Goal: Task Accomplishment & Management: Use online tool/utility

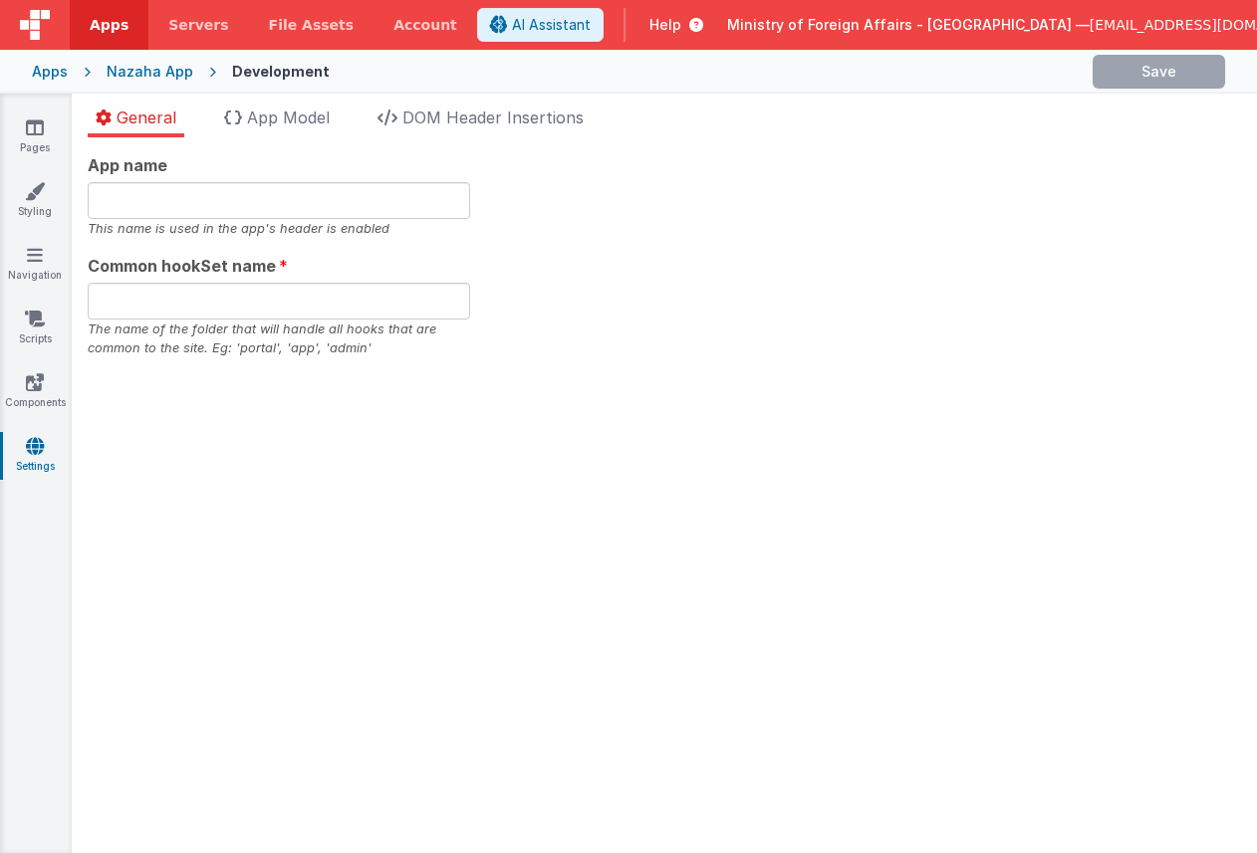
type input "ICASS-Nazaha Portal"
type input "portaldemo"
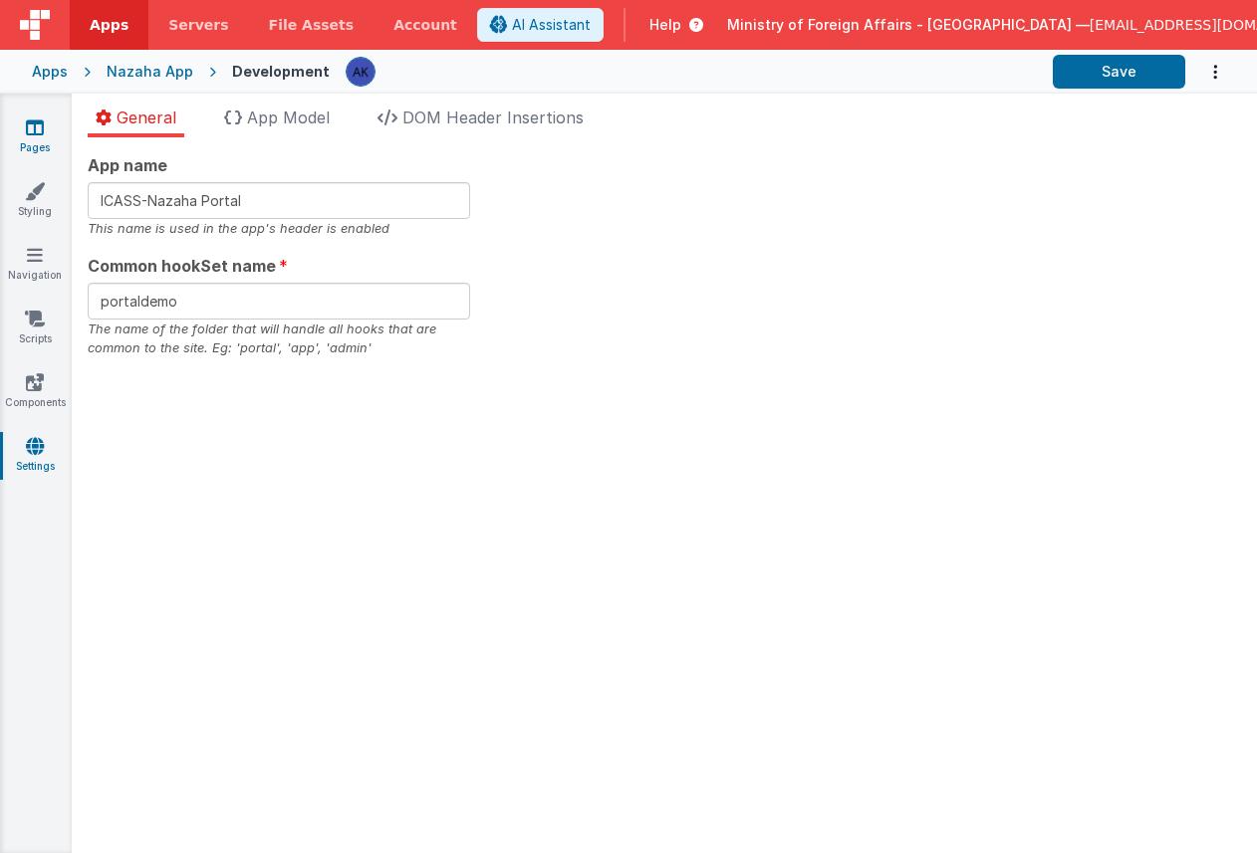
click at [42, 126] on icon at bounding box center [35, 128] width 18 height 20
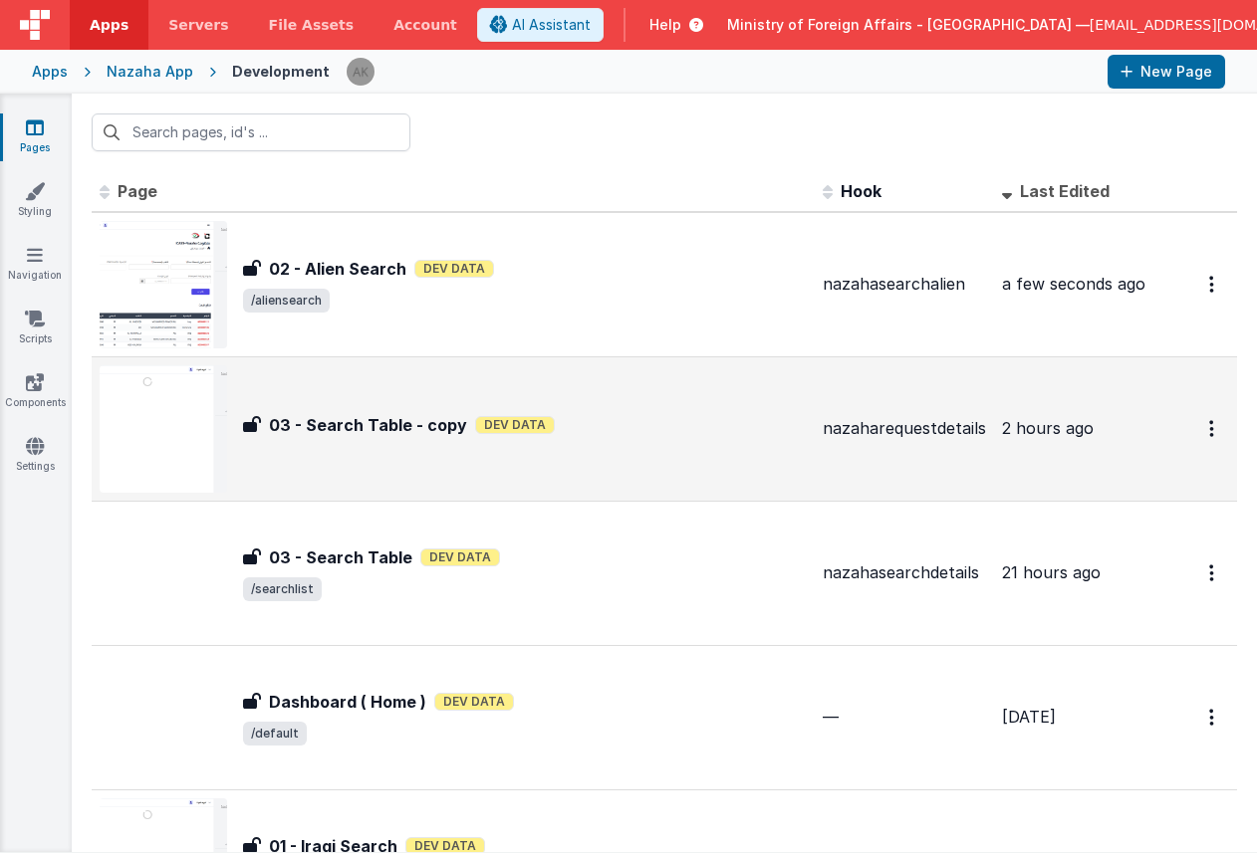
click at [202, 440] on img at bounding box center [163, 428] width 127 height 127
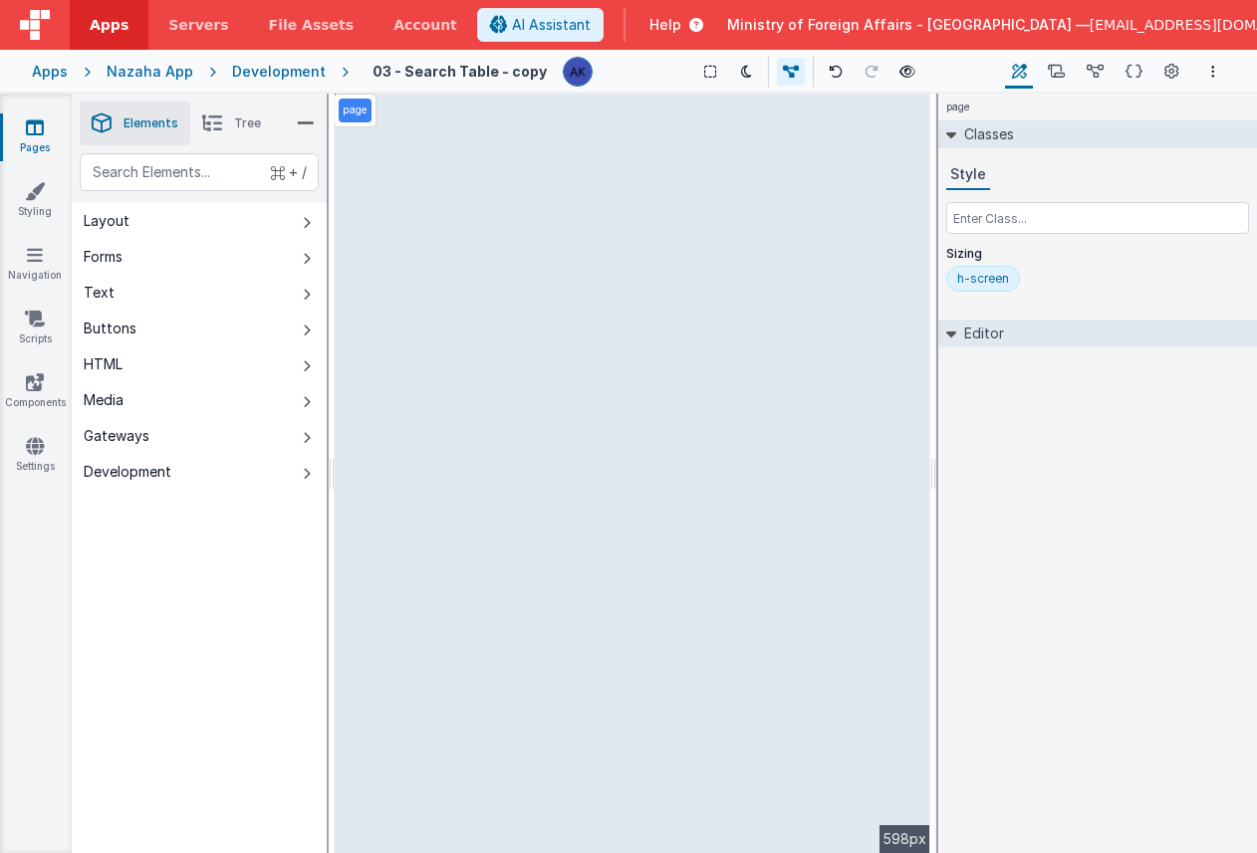
click at [506, 72] on h4 "03 - Search Table - copy" at bounding box center [459, 71] width 174 height 15
type input "04 - Request Table"
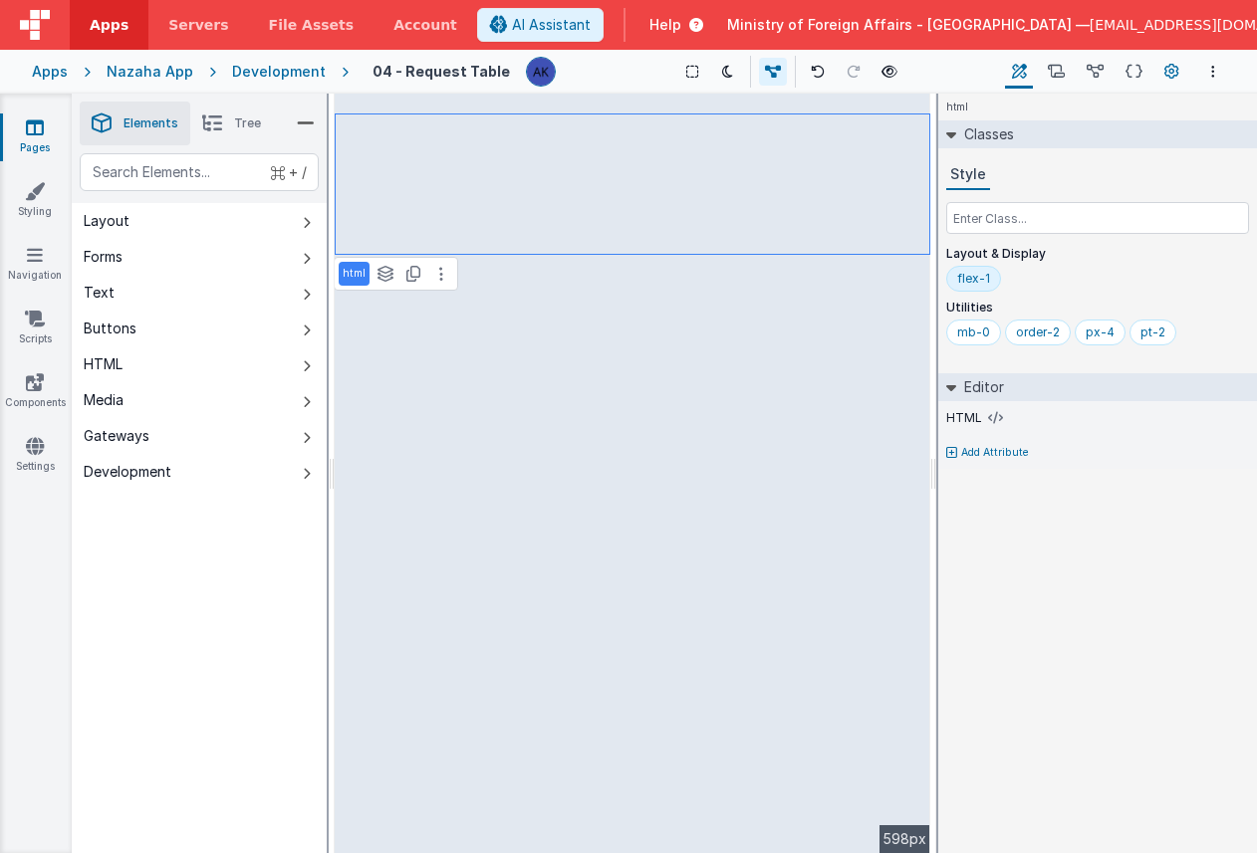
click at [1170, 70] on icon at bounding box center [1171, 72] width 15 height 21
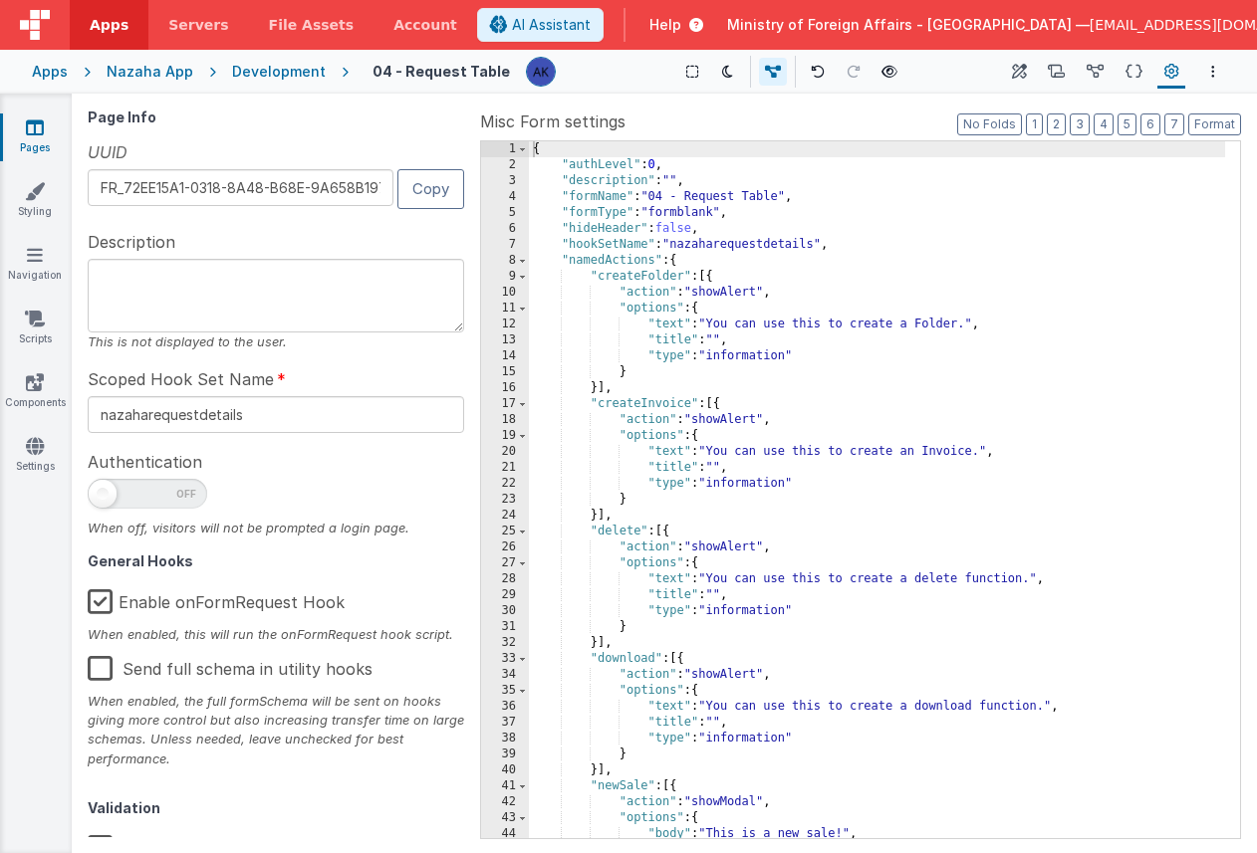
click at [96, 606] on label "Enable onFormRequest Hook" at bounding box center [216, 599] width 257 height 43
click at [0, 0] on input "Enable onFormRequest Hook" at bounding box center [0, 0] width 0 height 0
click at [55, 79] on div "Apps" at bounding box center [50, 72] width 36 height 20
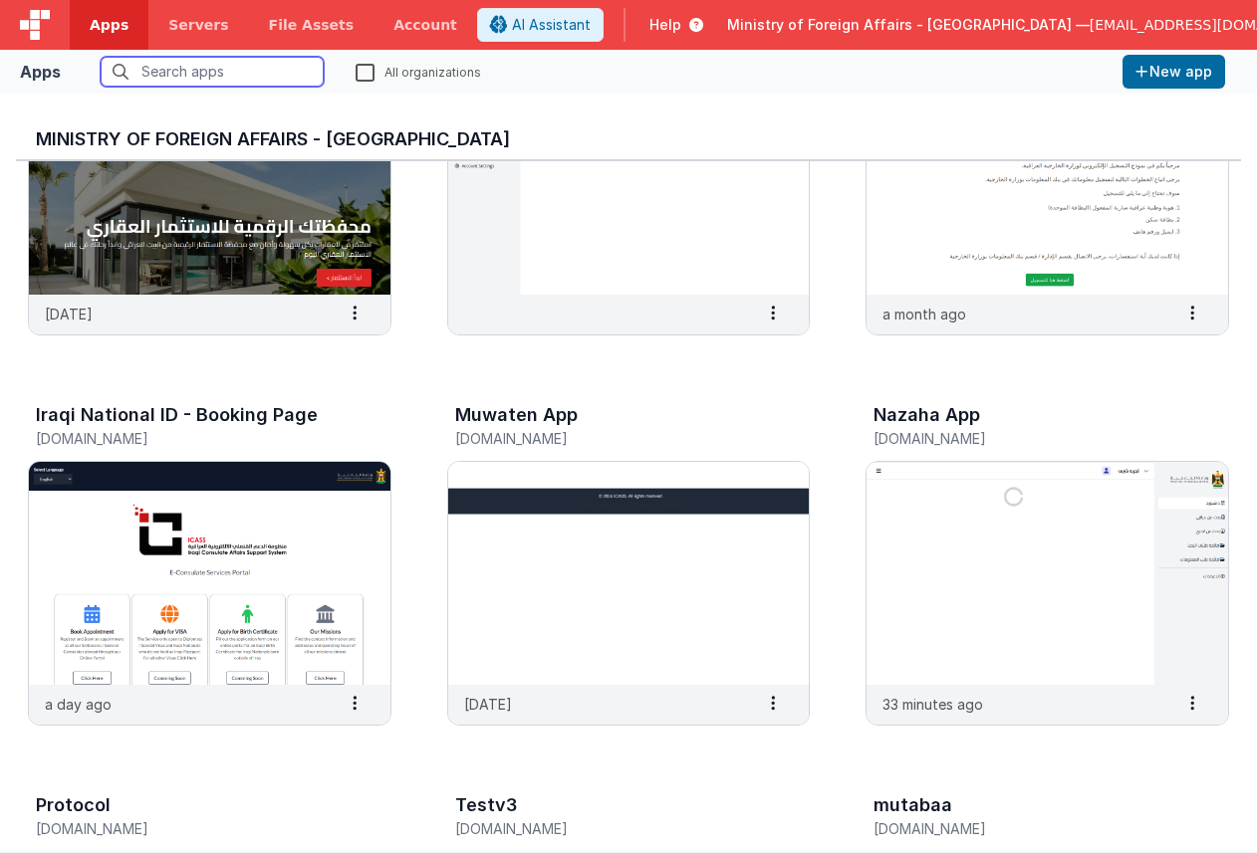
scroll to position [197, 0]
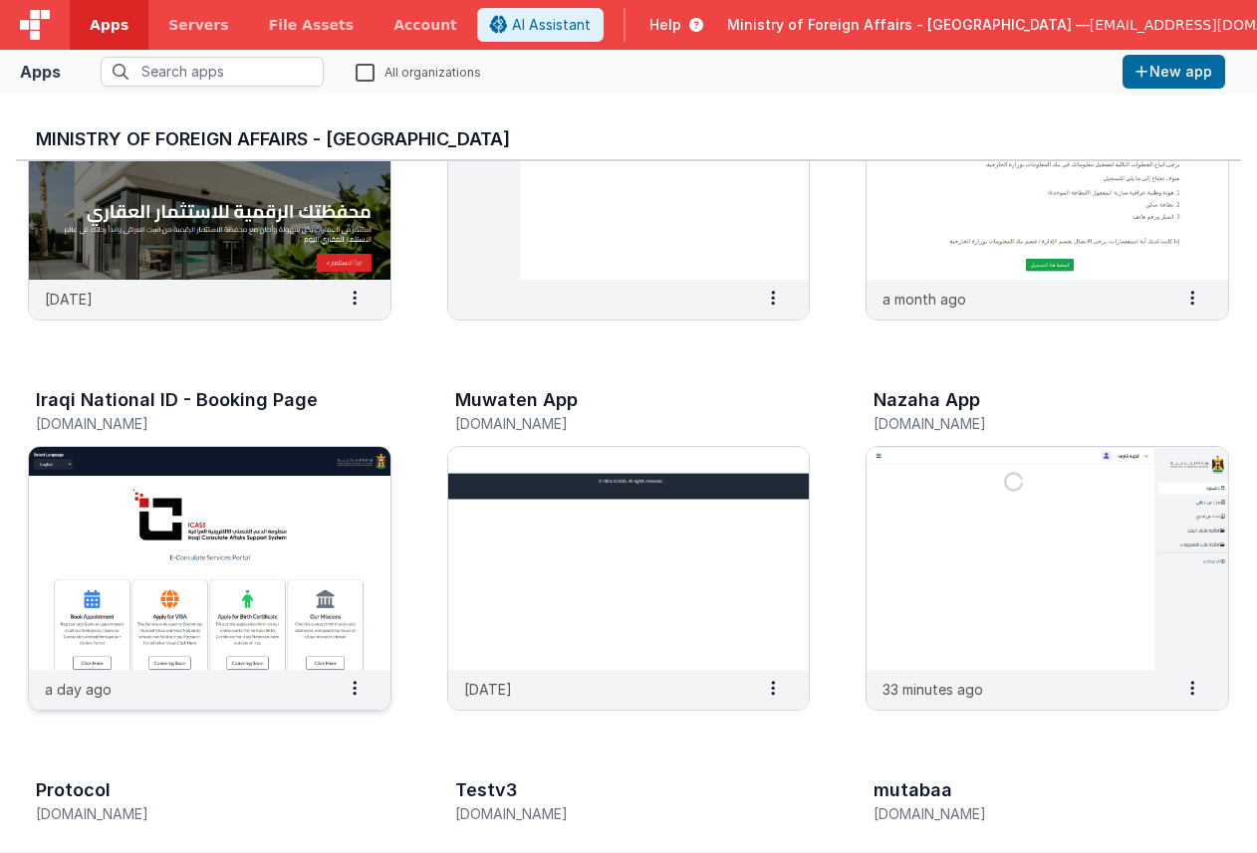
click at [341, 578] on img at bounding box center [209, 558] width 361 height 223
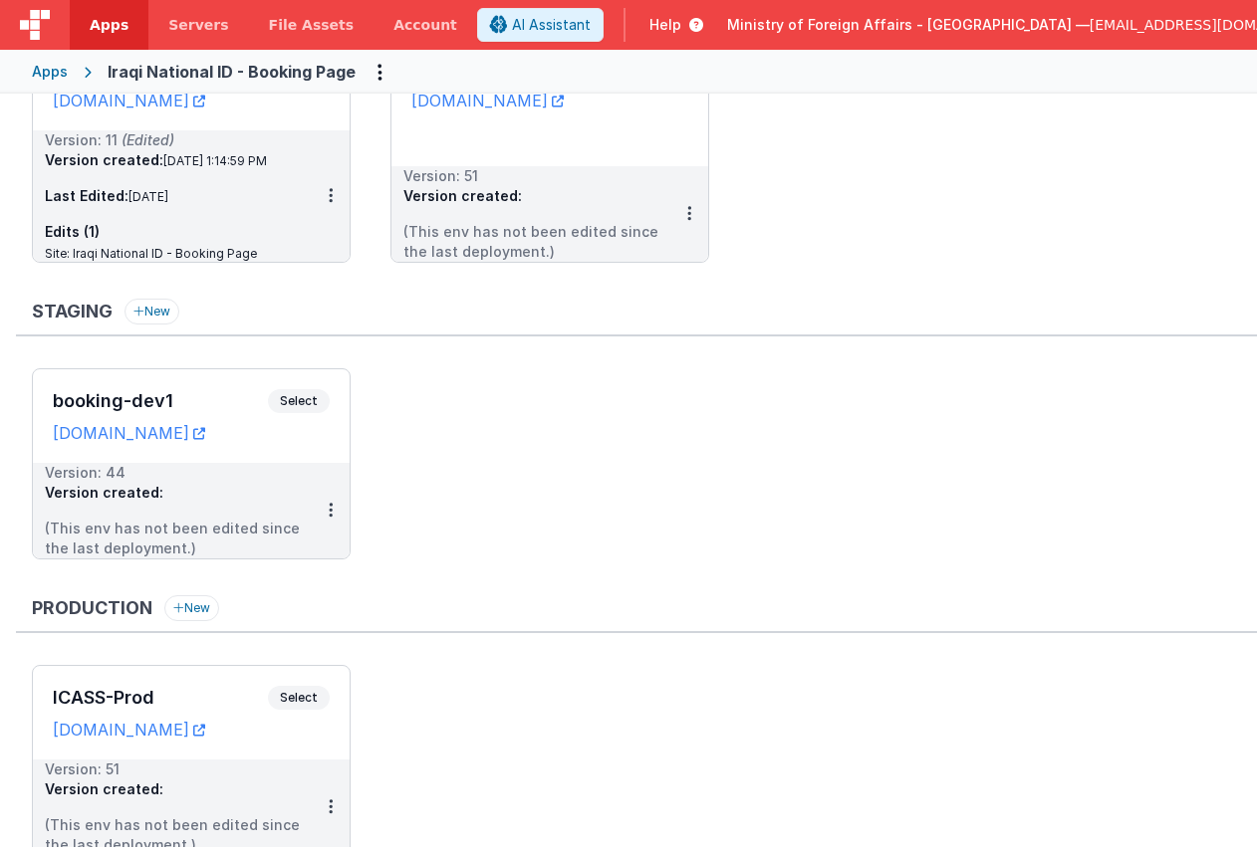
scroll to position [224, 0]
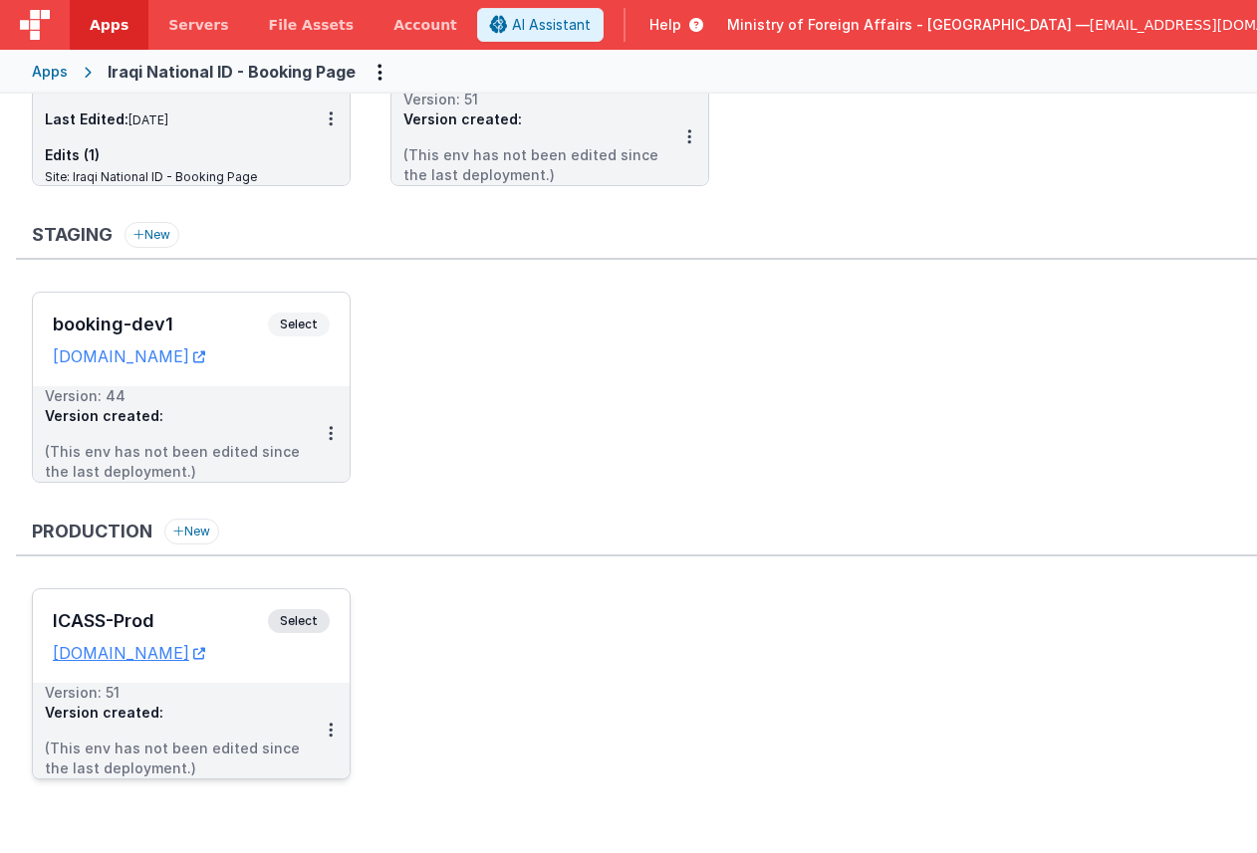
click at [312, 615] on span "Select" at bounding box center [299, 621] width 62 height 24
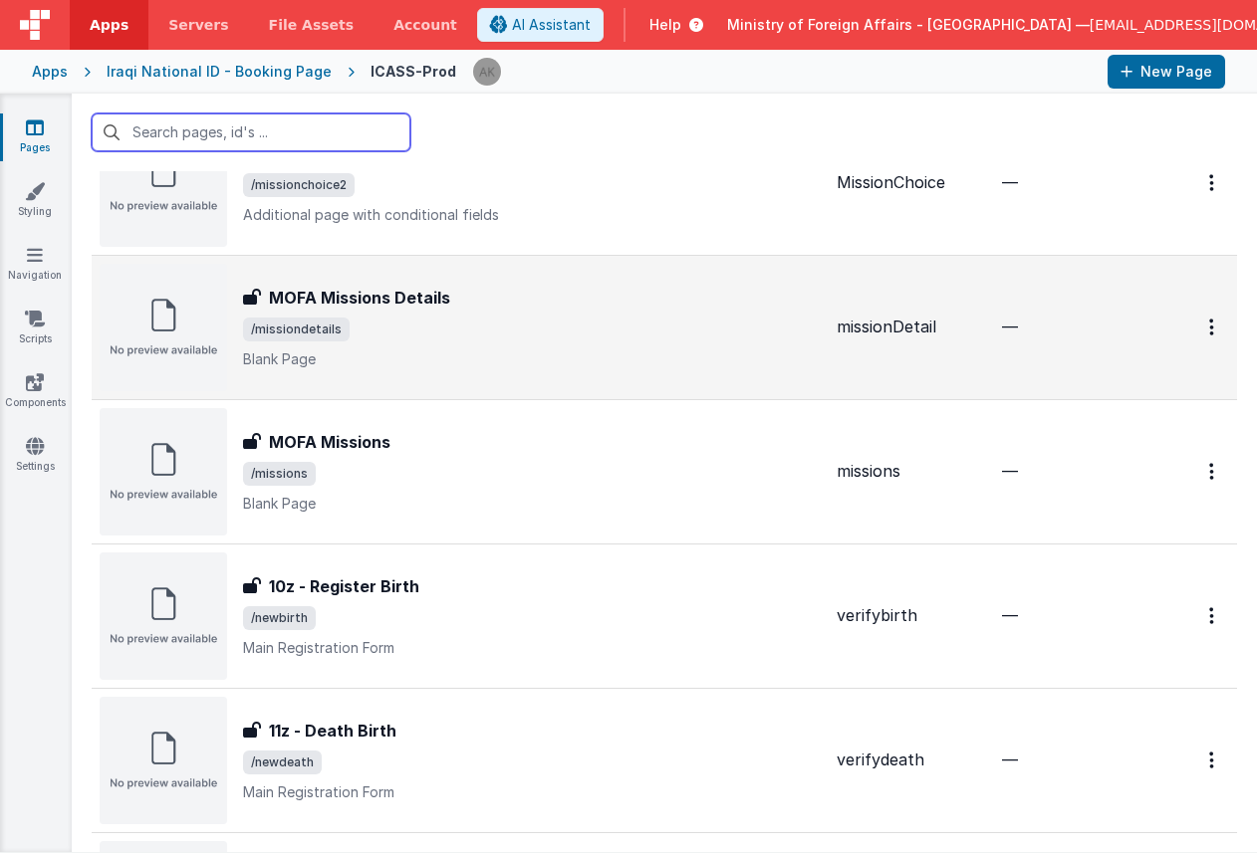
scroll to position [7322, 0]
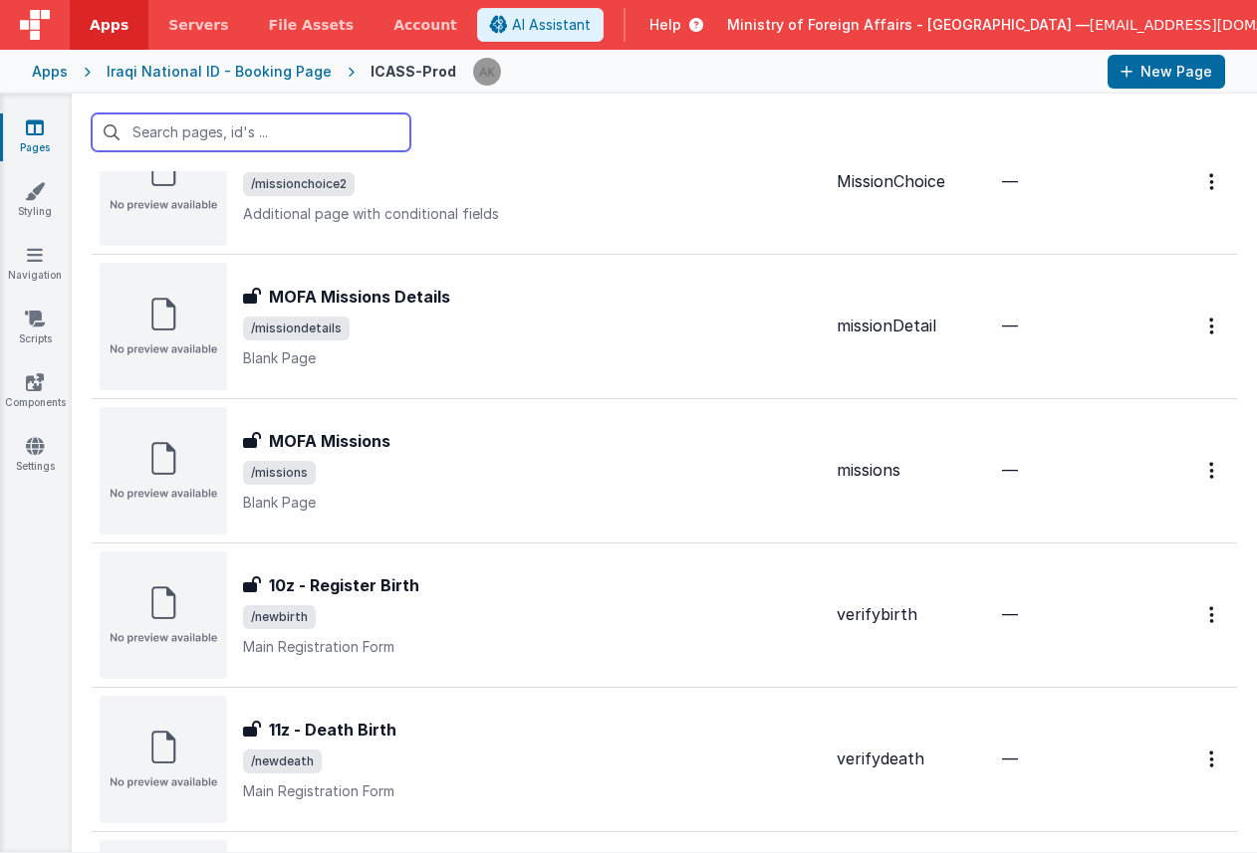
click at [303, 121] on input "text" at bounding box center [251, 133] width 319 height 38
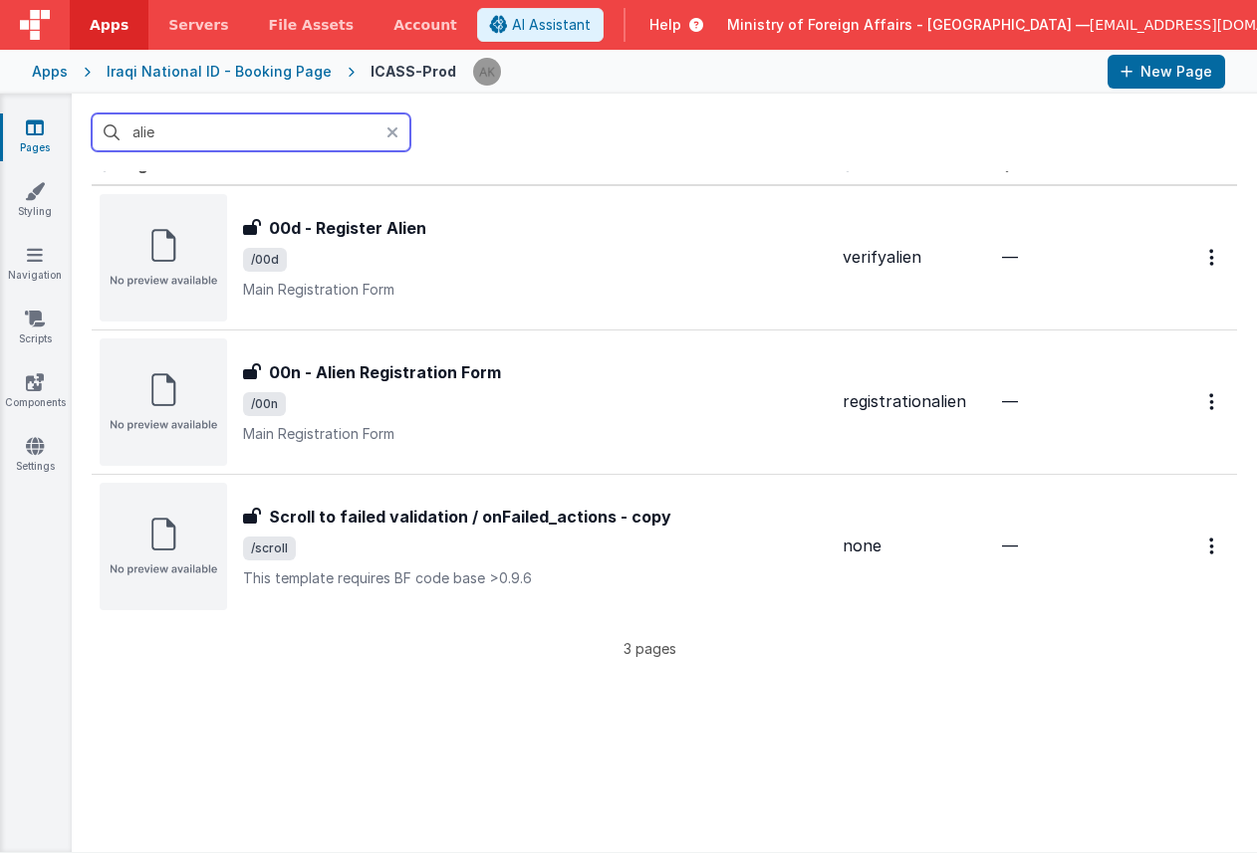
scroll to position [0, 0]
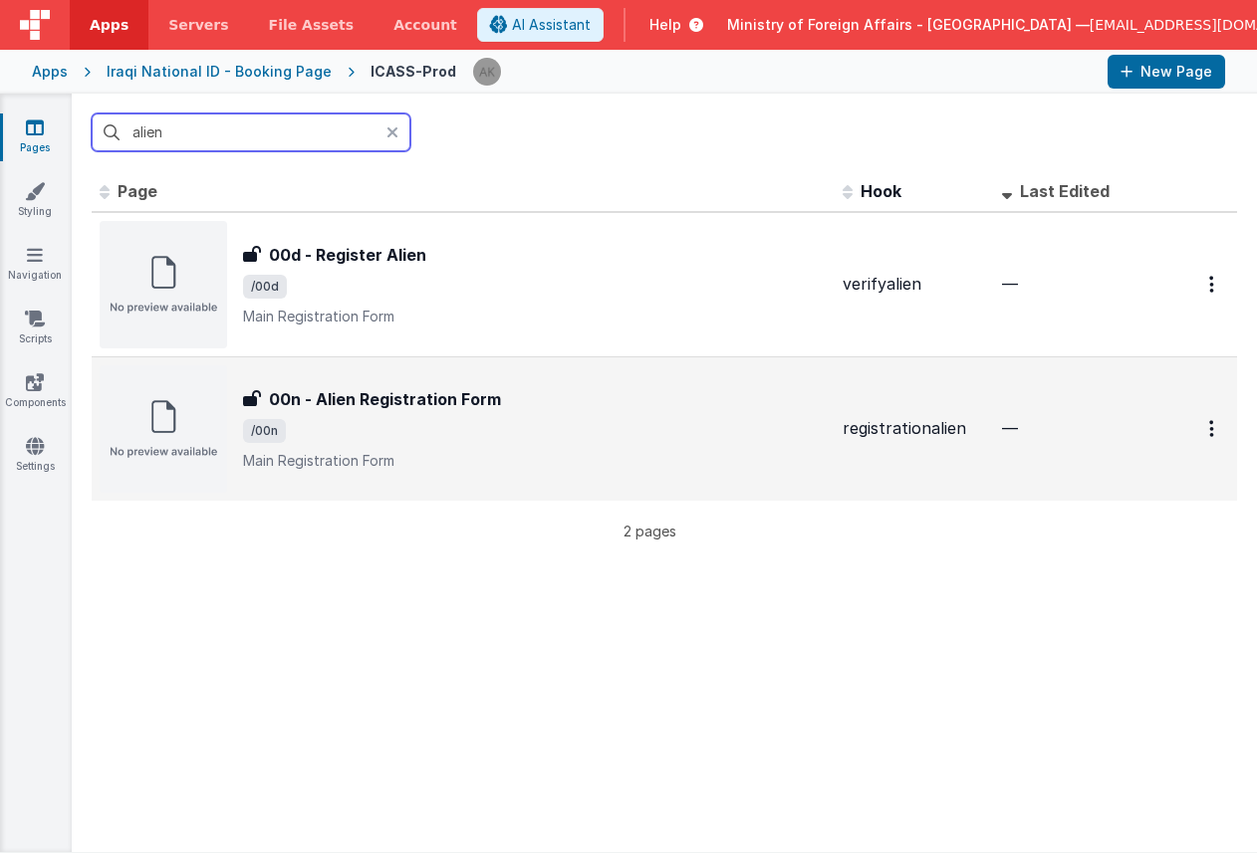
type input "alien"
click at [189, 444] on img at bounding box center [163, 428] width 127 height 127
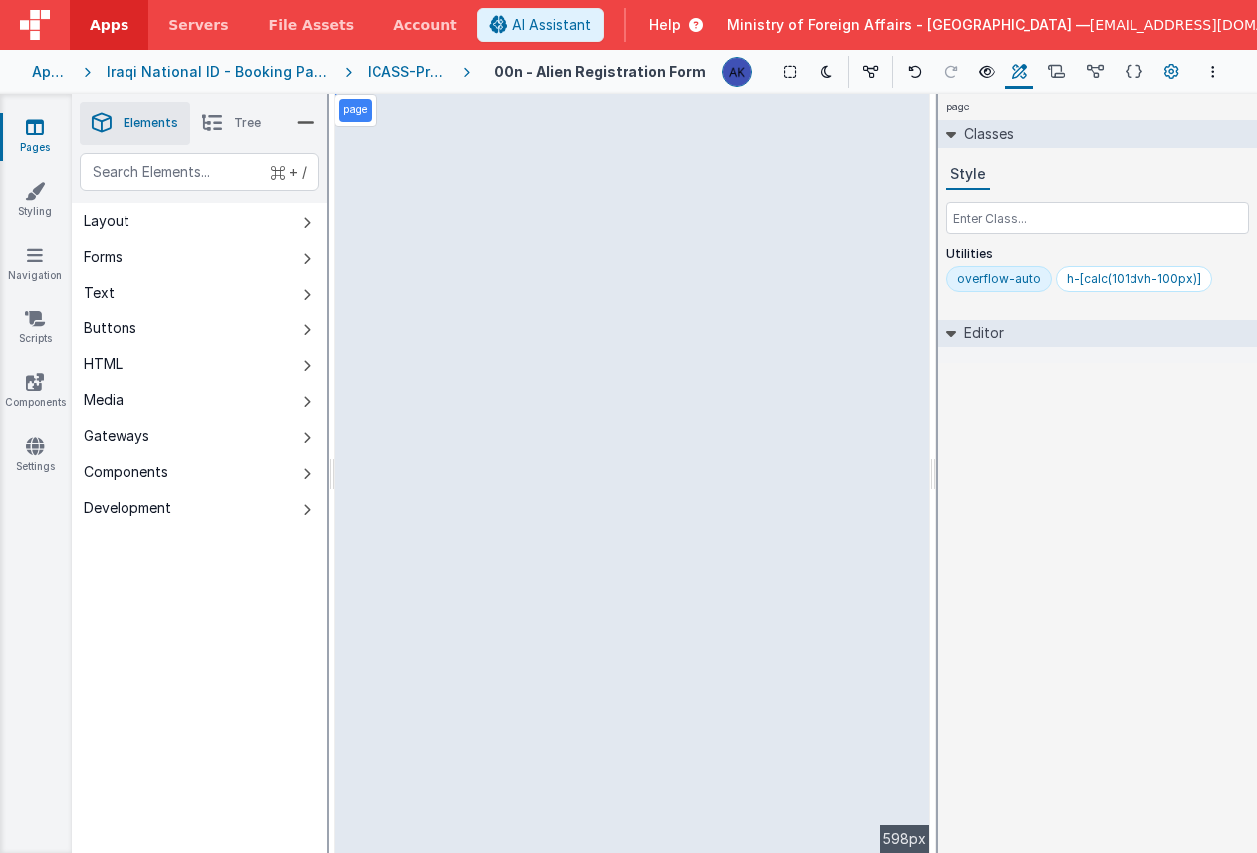
click at [1180, 74] on button "Page Settings" at bounding box center [1171, 72] width 28 height 34
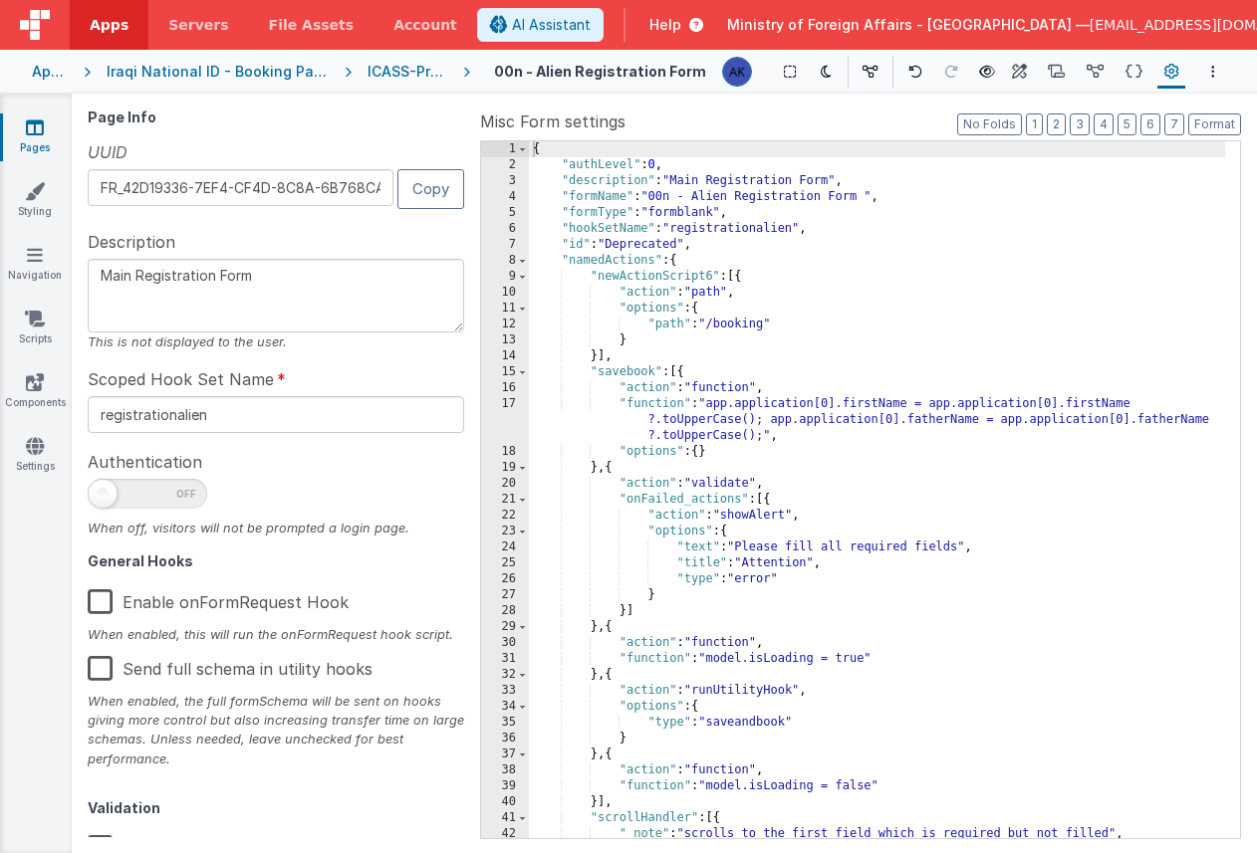
click at [97, 603] on label "Enable onFormRequest Hook" at bounding box center [218, 599] width 261 height 43
click at [0, 0] on input "Enable onFormRequest Hook" at bounding box center [0, 0] width 0 height 0
